Goal: Information Seeking & Learning: Learn about a topic

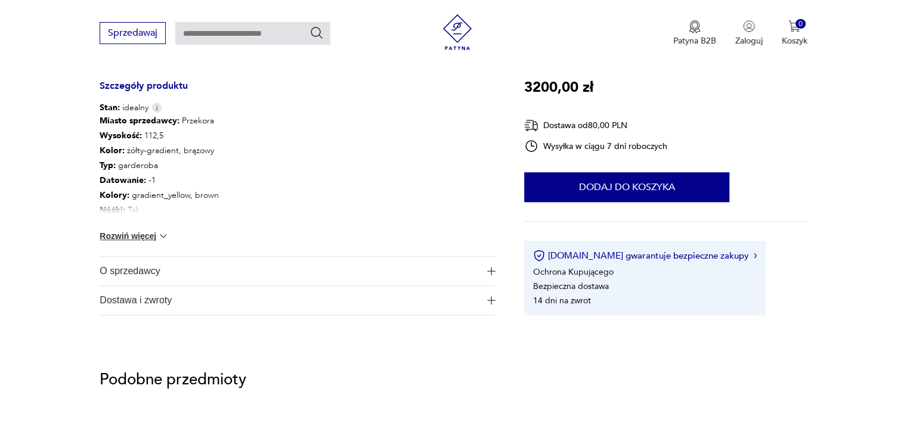
scroll to position [656, 0]
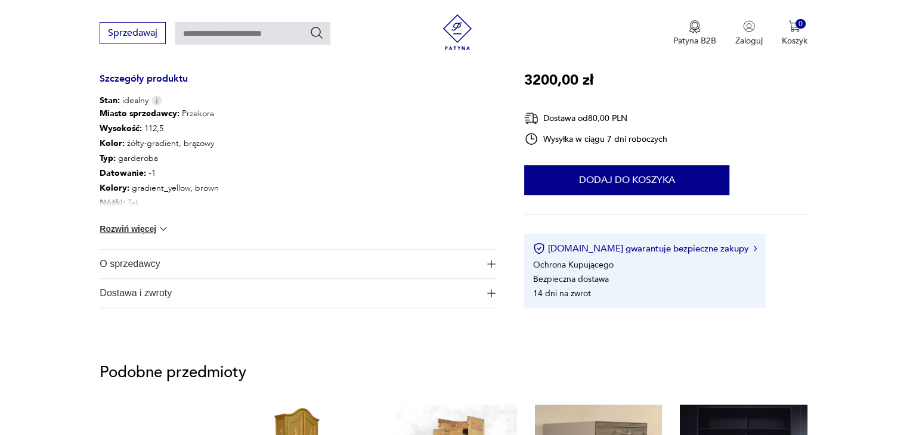
click at [151, 270] on span "O sprzedawcy" at bounding box center [289, 264] width 379 height 29
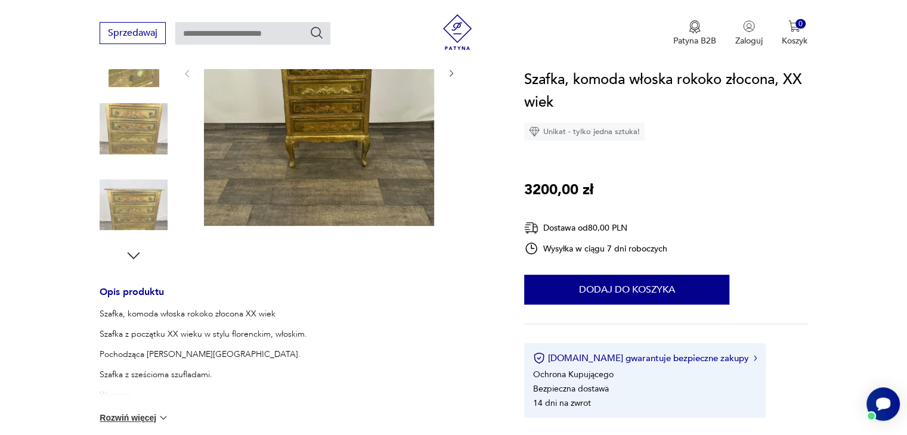
scroll to position [179, 0]
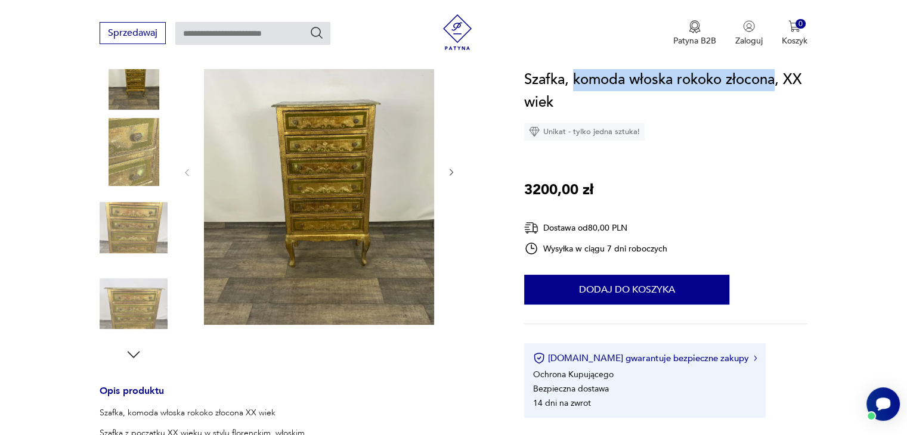
drag, startPoint x: 574, startPoint y: 78, endPoint x: 775, endPoint y: 89, distance: 201.4
click at [775, 89] on h1 "Szafka, komoda włoska rokoko złocona, XX wiek" at bounding box center [665, 91] width 283 height 45
copy h1 "komoda włoska rokoko złocona"
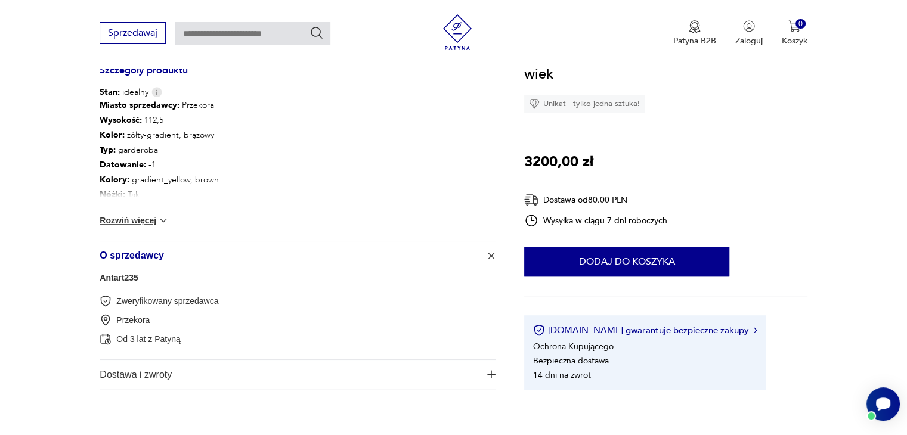
scroll to position [775, 0]
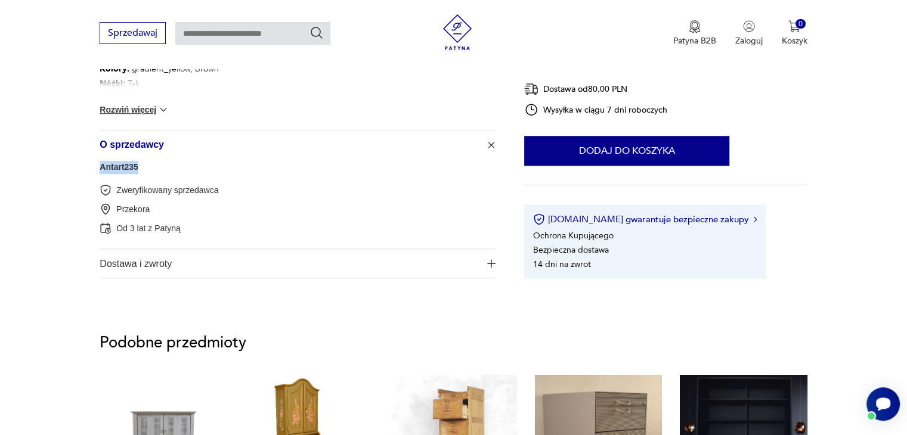
drag, startPoint x: 141, startPoint y: 173, endPoint x: 101, endPoint y: 173, distance: 39.4
click at [101, 173] on div "Antart235 Zweryfikowany sprzedawca Przekora Od 3 lat z Patyną" at bounding box center [298, 204] width 396 height 90
copy link "Antart235"
